Goal: Information Seeking & Learning: Learn about a topic

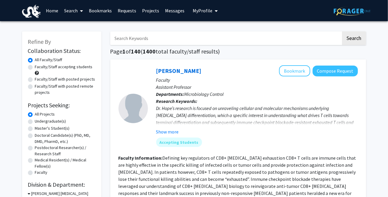
click at [55, 69] on label "Faculty/Staff accepting students" at bounding box center [64, 67] width 58 height 6
click at [39, 68] on input "Faculty/Staff accepting students" at bounding box center [37, 66] width 4 height 4
radio input "true"
click at [49, 77] on label "Faculty/Staff with posted projects" at bounding box center [65, 79] width 60 height 6
click at [39, 77] on input "Faculty/Staff with posted projects" at bounding box center [37, 78] width 4 height 4
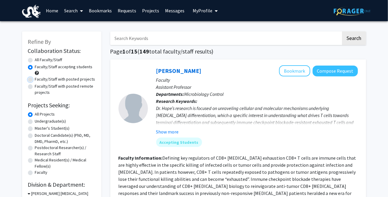
radio input "true"
click at [56, 89] on label "Faculty/Staff with posted remote projects" at bounding box center [65, 89] width 61 height 12
click at [39, 87] on input "Faculty/Staff with posted remote projects" at bounding box center [37, 85] width 4 height 4
radio input "true"
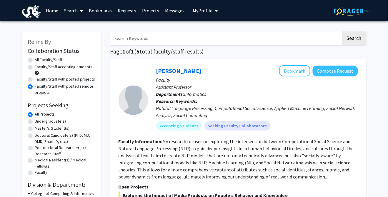
click at [56, 63] on label "All Faculty/Staff" at bounding box center [48, 60] width 27 height 6
click at [39, 61] on input "All Faculty/Staff" at bounding box center [37, 59] width 4 height 4
radio input "true"
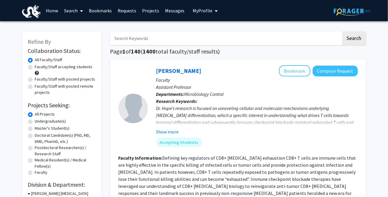
click at [62, 67] on label "Faculty/Staff accepting students" at bounding box center [64, 67] width 58 height 6
click at [39, 67] on input "Faculty/Staff accepting students" at bounding box center [37, 66] width 4 height 4
radio input "true"
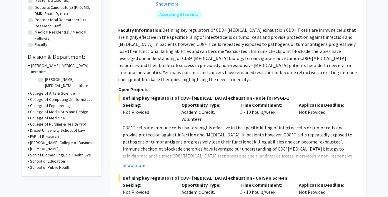
scroll to position [130, 0]
